Goal: Find specific page/section: Find specific page/section

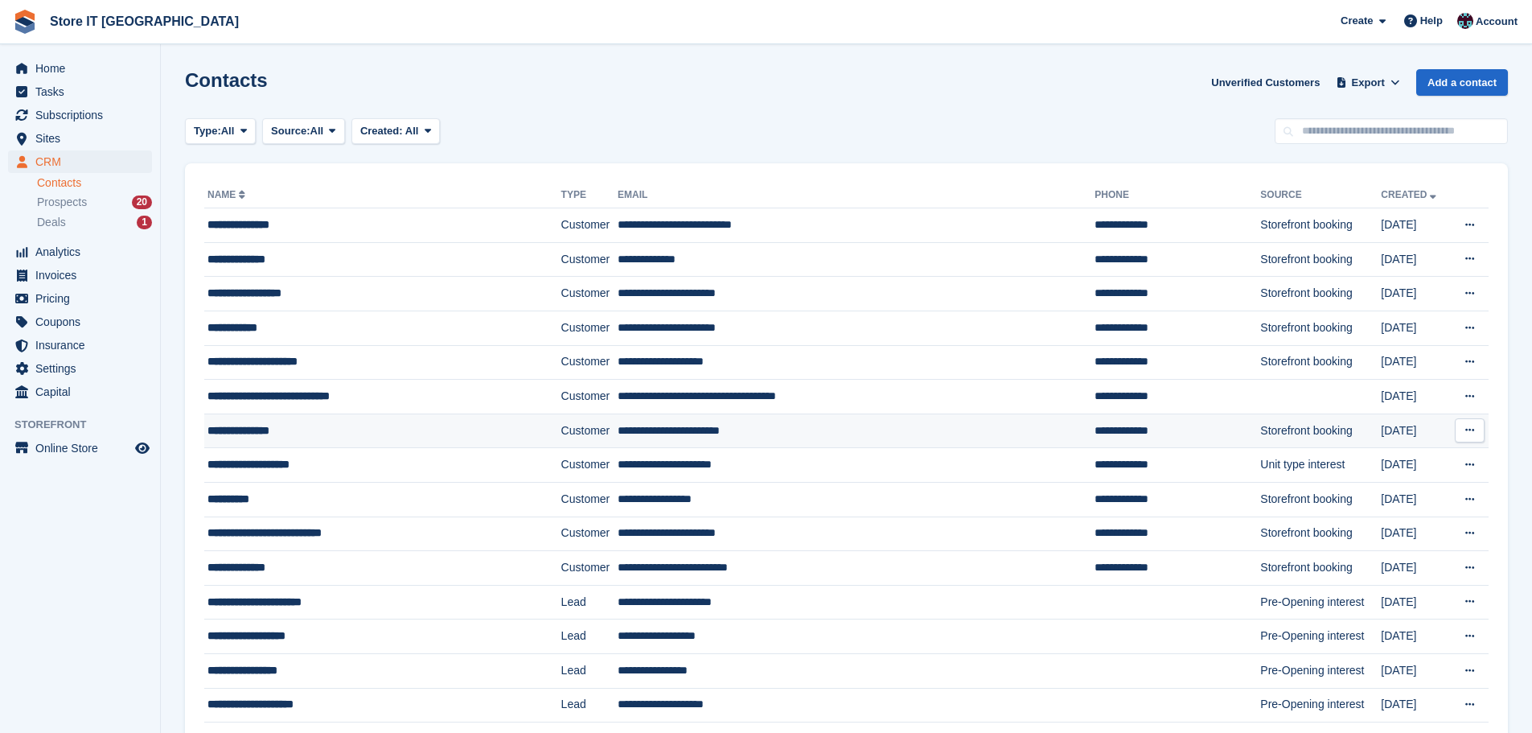
click at [300, 435] on div "**********" at bounding box center [359, 430] width 304 height 17
